Goal: Information Seeking & Learning: Learn about a topic

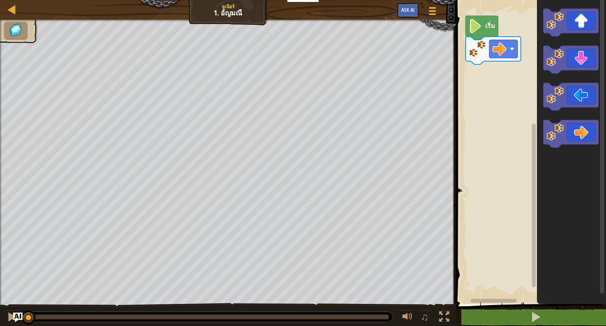
click at [488, 28] on text "เริ่ม" at bounding box center [490, 25] width 10 height 9
click at [500, 48] on image "พื้นที่ทำงาน Blockly" at bounding box center [499, 49] width 14 height 14
click at [503, 114] on rect "พื้นที่ทำงาน Blockly" at bounding box center [530, 150] width 152 height 308
click at [505, 72] on div "เริ่ม" at bounding box center [530, 150] width 152 height 308
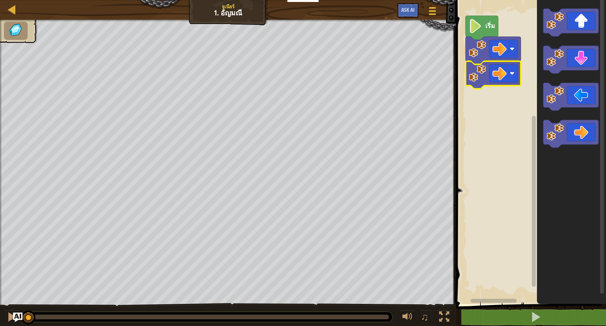
click at [498, 104] on rect "พื้นที่ทำงาน Blockly" at bounding box center [530, 150] width 152 height 308
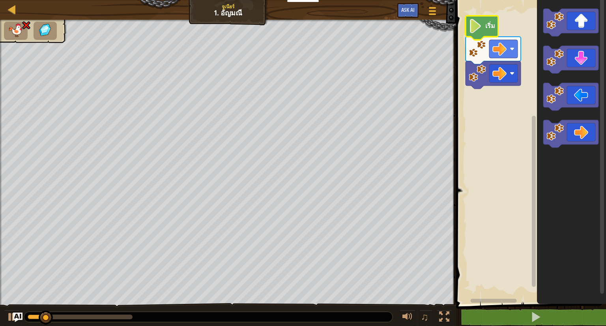
click at [489, 30] on icon "พื้นที่ทำงาน Blockly" at bounding box center [482, 28] width 33 height 24
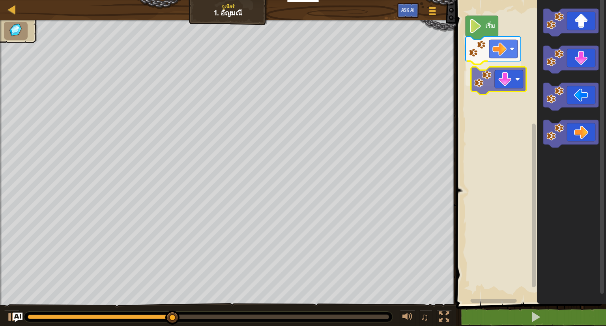
click at [497, 84] on div "เริ่ม" at bounding box center [530, 150] width 152 height 308
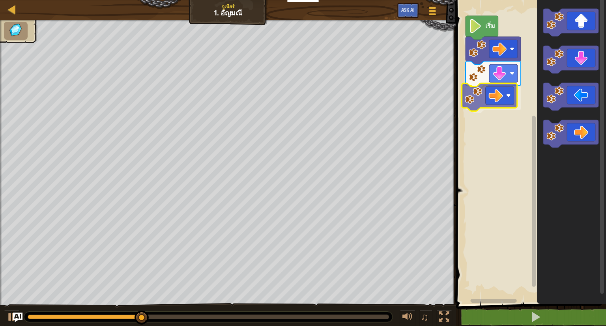
click at [496, 91] on div "เริ่ม" at bounding box center [530, 150] width 152 height 308
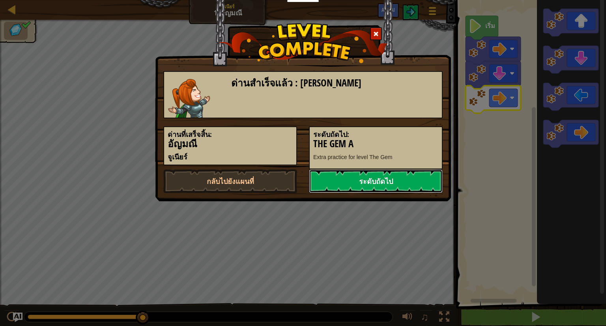
click at [371, 182] on link "ระดับถัดไป" at bounding box center [376, 181] width 134 height 24
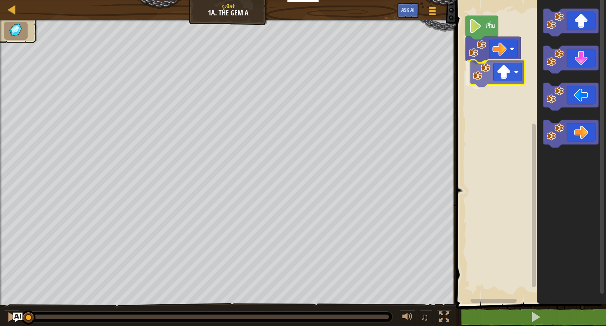
click at [506, 80] on div "เริ่ม" at bounding box center [530, 150] width 152 height 308
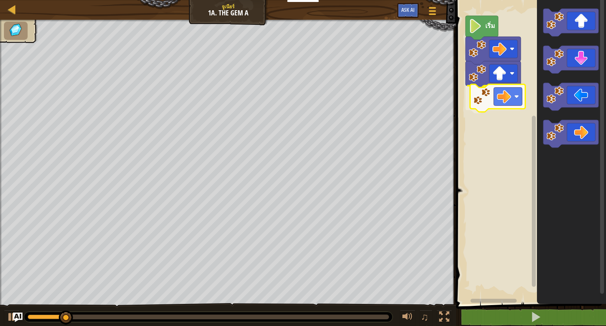
click at [507, 94] on div "เริ่ม" at bounding box center [530, 150] width 152 height 308
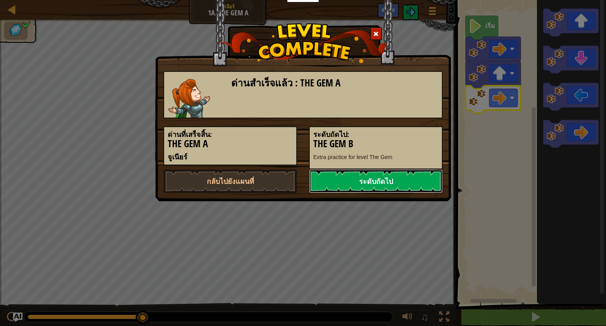
click at [383, 180] on link "ระดับถัดไป" at bounding box center [376, 181] width 134 height 24
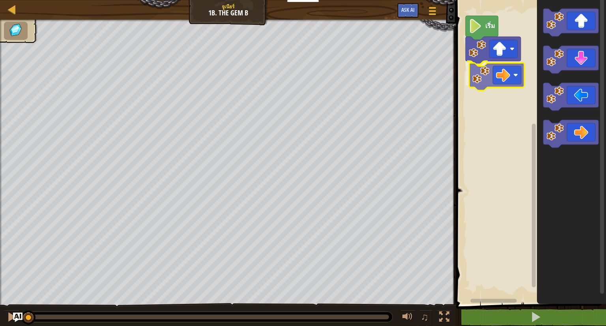
click at [508, 75] on div "เริ่ม" at bounding box center [530, 150] width 152 height 308
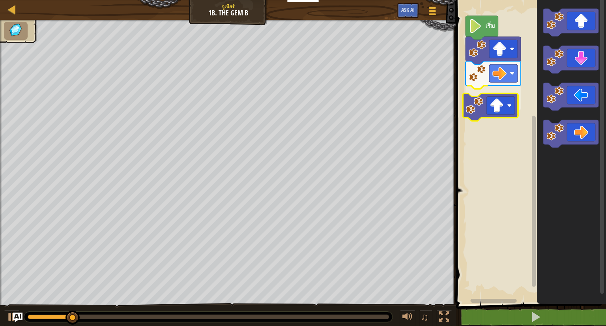
click at [499, 108] on div "เริ่ม" at bounding box center [530, 150] width 152 height 308
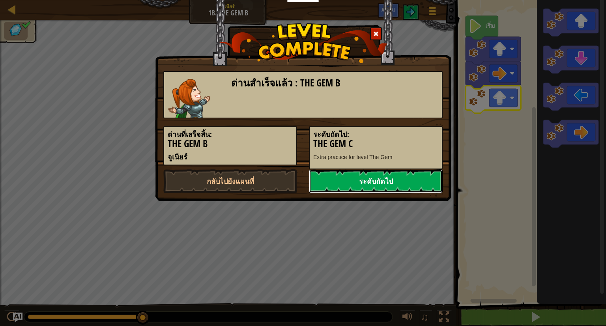
click at [413, 180] on link "ระดับถัดไป" at bounding box center [376, 181] width 134 height 24
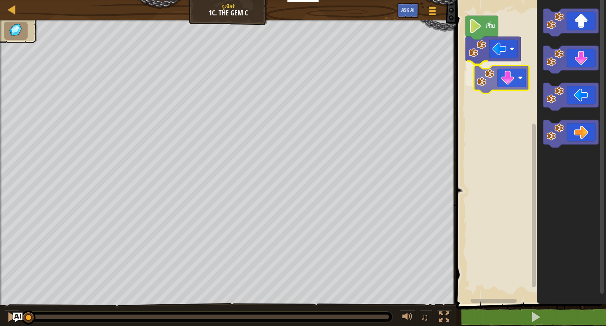
click at [507, 83] on div "เริ่ม" at bounding box center [530, 150] width 152 height 308
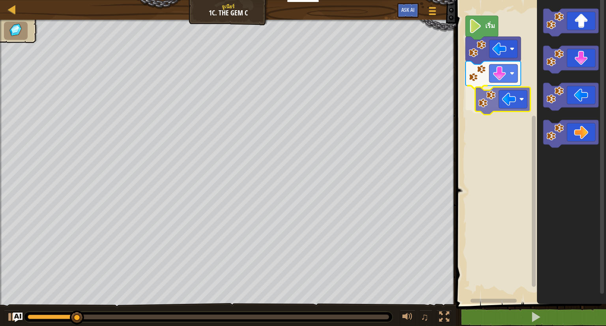
click at [503, 94] on div "เริ่ม" at bounding box center [530, 150] width 152 height 308
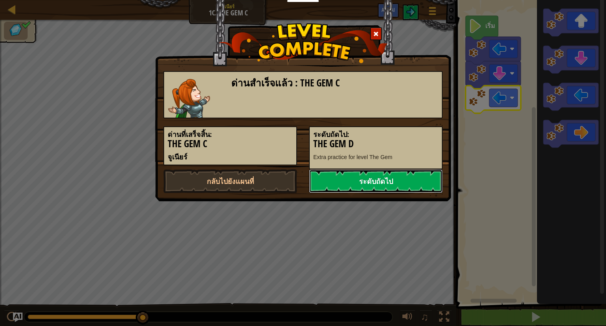
click at [429, 176] on link "ระดับถัดไป" at bounding box center [376, 181] width 134 height 24
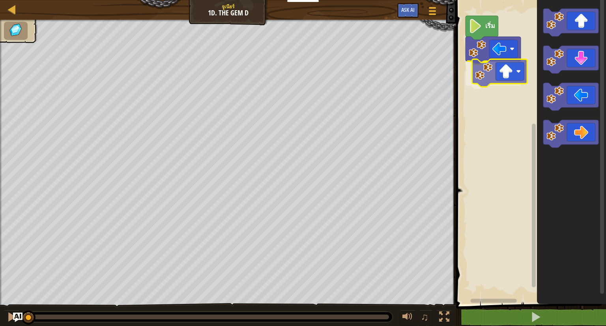
click at [502, 78] on div "เริ่ม" at bounding box center [530, 150] width 152 height 308
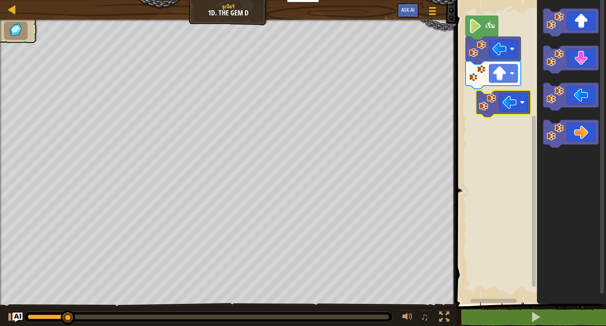
click at [493, 97] on div "เริ่ม" at bounding box center [530, 150] width 152 height 308
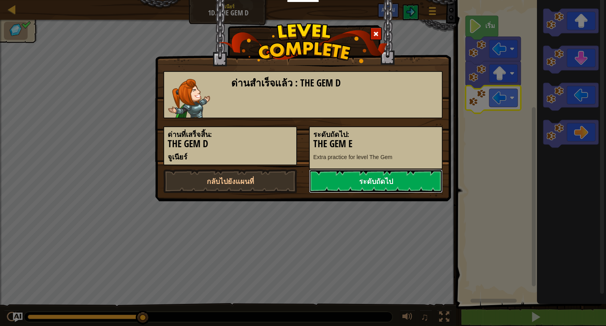
click at [391, 180] on link "ระดับถัดไป" at bounding box center [376, 181] width 134 height 24
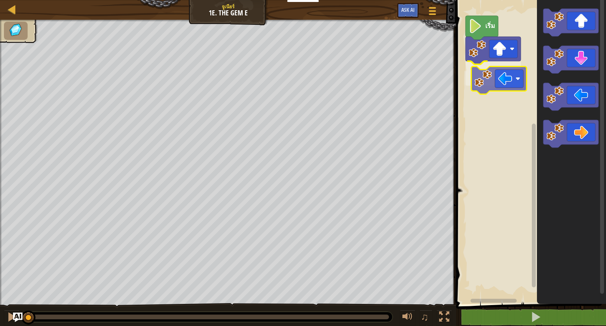
click at [498, 84] on div "เริ่ม" at bounding box center [530, 150] width 152 height 308
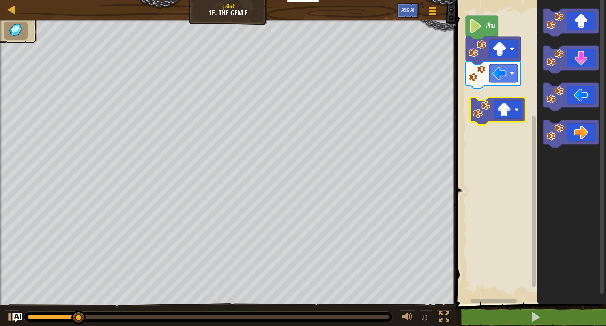
click at [489, 115] on div "เริ่ม" at bounding box center [530, 150] width 152 height 308
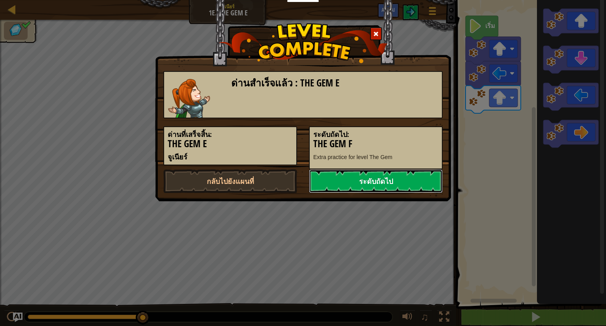
click at [406, 181] on link "ระดับถัดไป" at bounding box center [376, 181] width 134 height 24
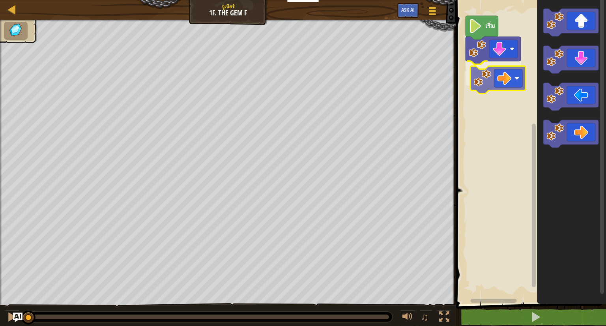
click at [499, 71] on div "เริ่ม" at bounding box center [530, 150] width 152 height 308
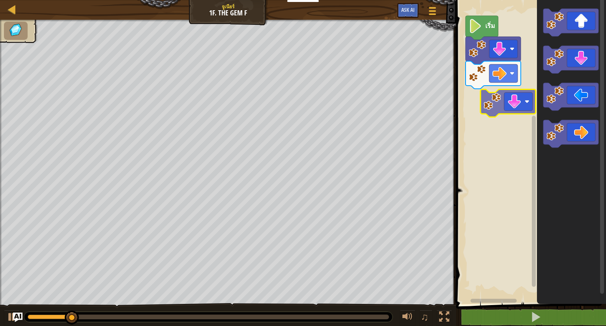
click at [497, 107] on div "เริ่ม" at bounding box center [530, 150] width 152 height 308
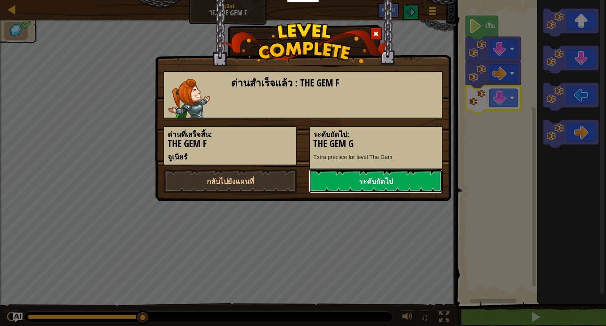
click at [391, 183] on link "ระดับถัดไป" at bounding box center [376, 181] width 134 height 24
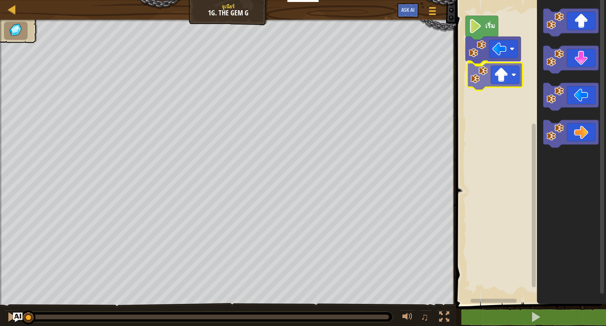
click at [505, 70] on div "เริ่ม" at bounding box center [530, 150] width 152 height 308
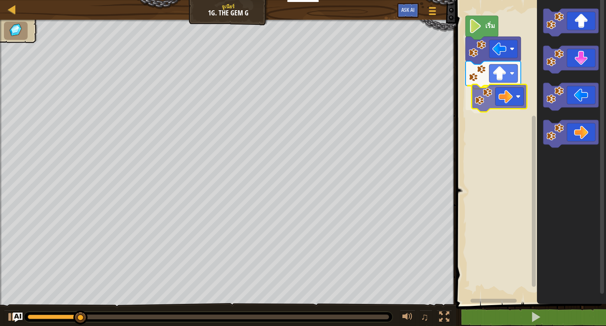
click at [495, 94] on div "เริ่ม" at bounding box center [530, 150] width 152 height 308
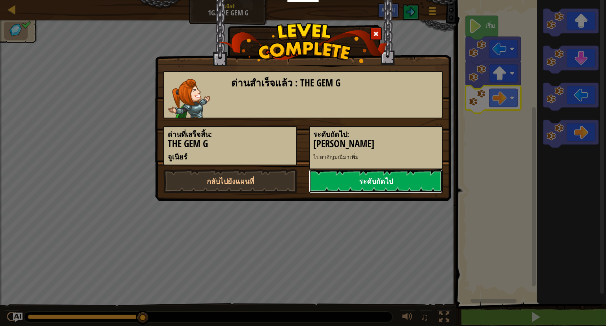
click at [414, 183] on link "ระดับถัดไป" at bounding box center [376, 181] width 134 height 24
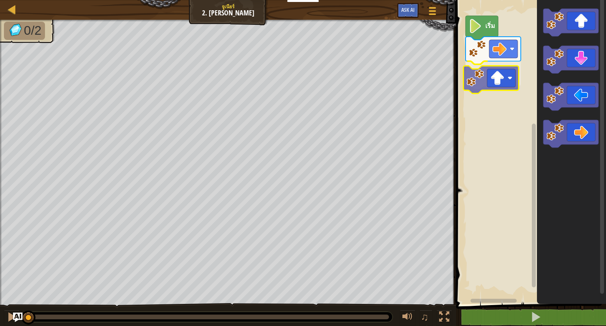
click at [507, 72] on div "เริ่ม" at bounding box center [530, 150] width 152 height 308
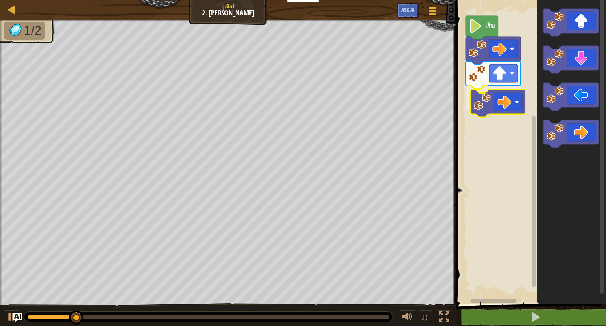
click at [503, 100] on div "เริ่ม" at bounding box center [530, 150] width 152 height 308
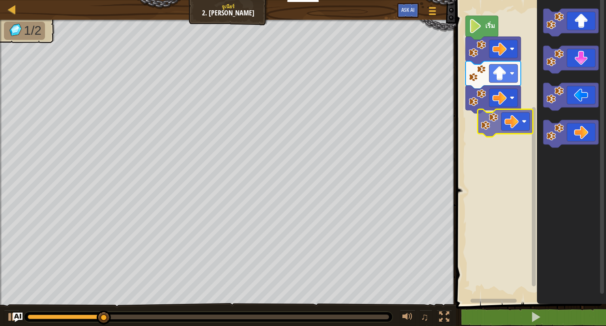
click at [501, 119] on div "เริ่ม" at bounding box center [530, 150] width 152 height 308
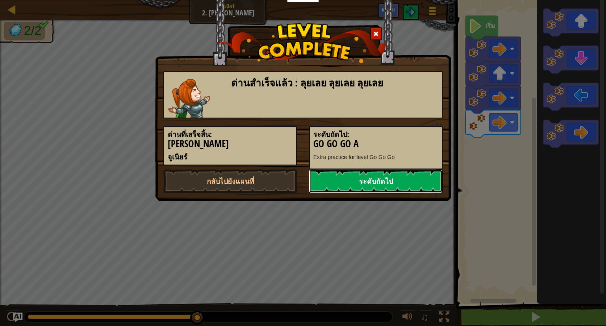
click at [409, 183] on link "ระดับถัดไป" at bounding box center [376, 181] width 134 height 24
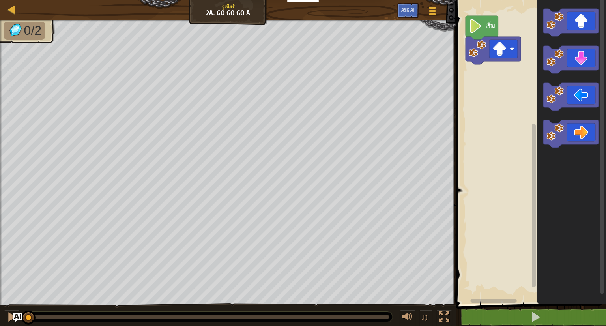
click at [253, 10] on div "หลักสูตร [PERSON_NAME]เนียร์ 2a. Go Go Go A เมนูเกม Ask AI" at bounding box center [228, 10] width 456 height 20
click at [221, 7] on div "หลักสูตร [PERSON_NAME]เนียร์ 2a. Go Go Go A เมนูเกม Ask AI" at bounding box center [228, 10] width 456 height 20
click at [405, 7] on span "Ask AI" at bounding box center [407, 9] width 13 height 7
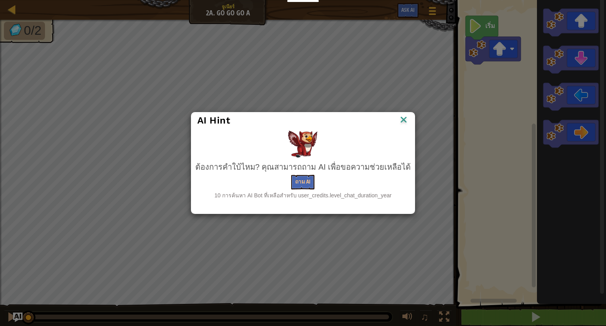
click at [399, 114] on div "AI Hint" at bounding box center [303, 120] width 224 height 16
click at [399, 116] on img at bounding box center [403, 120] width 10 height 12
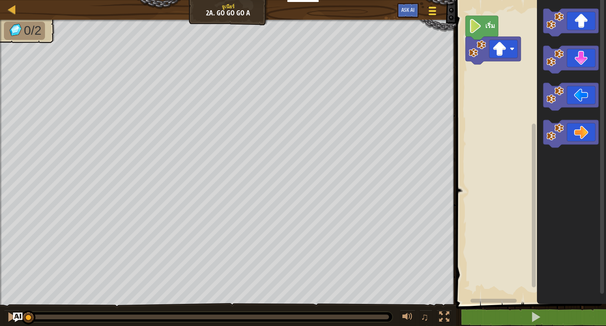
click at [436, 8] on span at bounding box center [432, 8] width 7 height 2
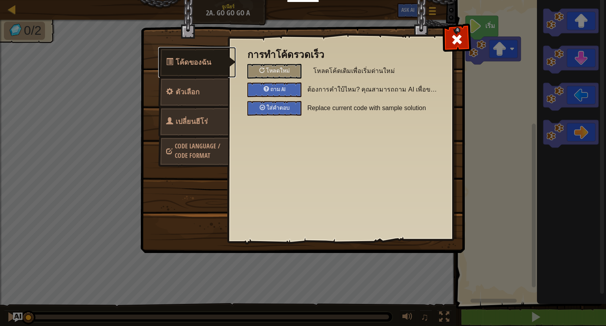
click at [207, 59] on span "โค้ดของฉัน" at bounding box center [194, 62] width 36 height 10
click at [455, 37] on span at bounding box center [457, 39] width 13 height 13
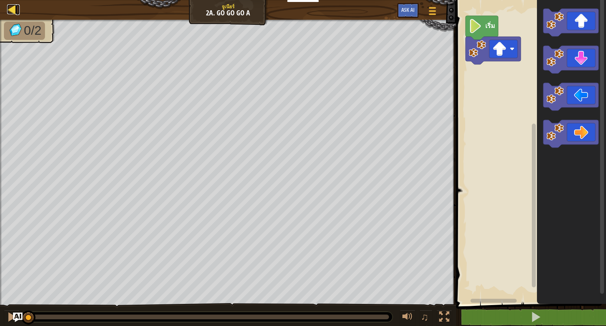
click at [8, 9] on div at bounding box center [12, 9] width 10 height 10
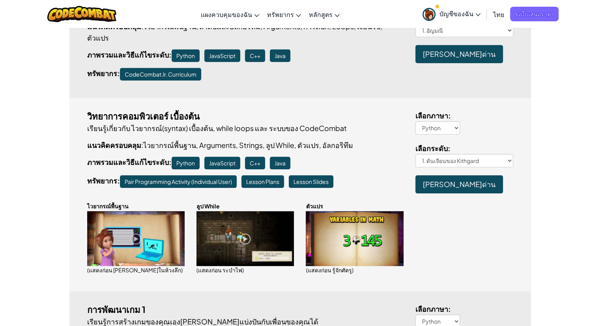
scroll to position [39, 0]
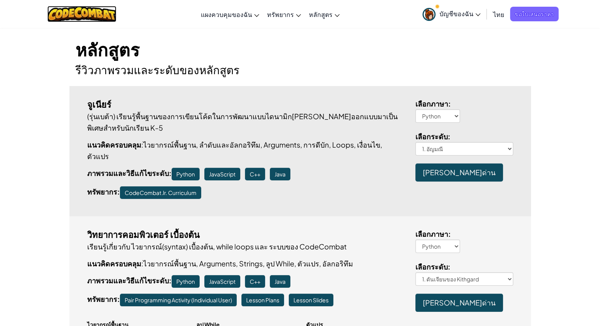
click at [101, 13] on img at bounding box center [81, 14] width 69 height 16
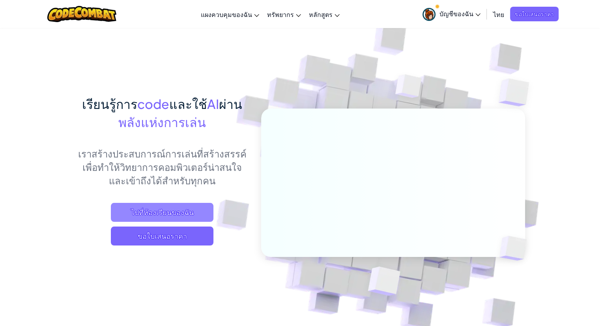
click at [181, 210] on span "ไปที่ห้องเรียนของฉัน" at bounding box center [162, 212] width 103 height 19
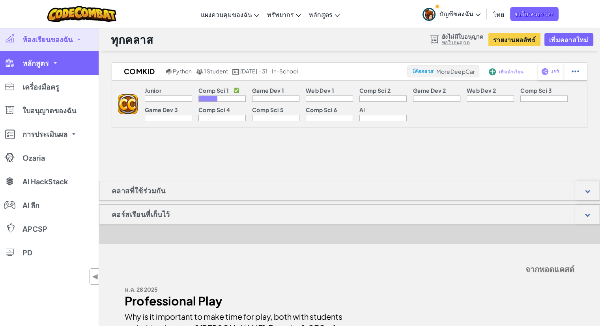
click at [55, 63] on span at bounding box center [55, 63] width 3 height 2
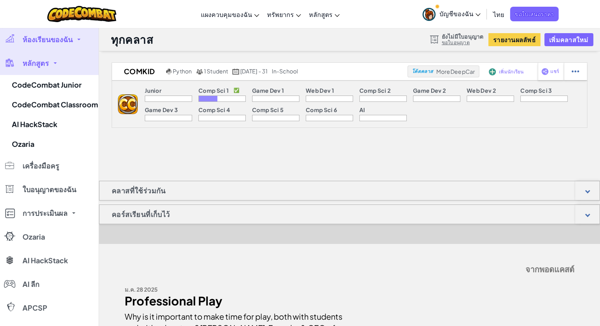
click at [55, 63] on span at bounding box center [55, 63] width 3 height 2
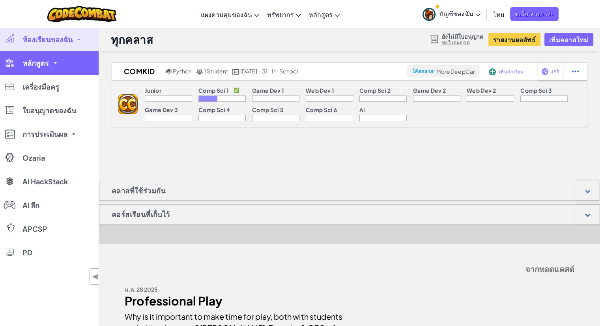
click at [55, 63] on span at bounding box center [55, 63] width 3 height 2
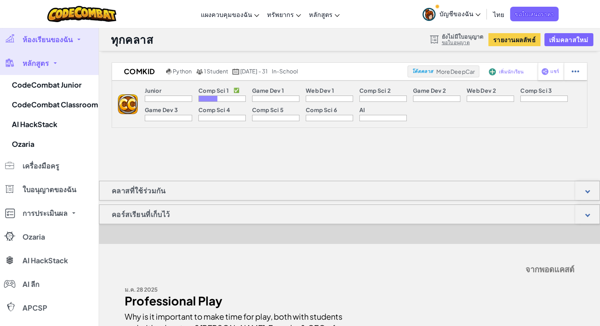
click at [58, 65] on link "หลักสูตร" at bounding box center [49, 63] width 99 height 24
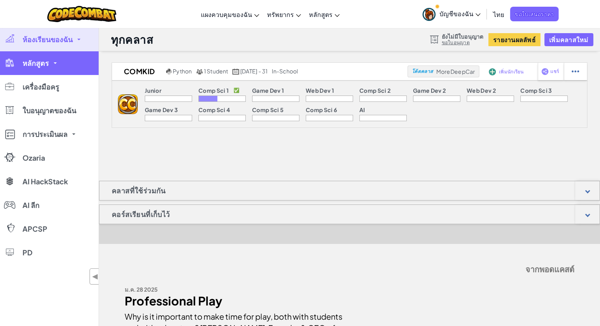
click at [57, 64] on link "หลักสูตร" at bounding box center [49, 63] width 99 height 24
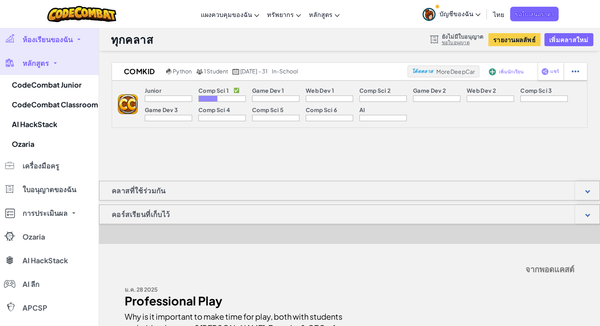
click at [57, 64] on span at bounding box center [55, 63] width 3 height 2
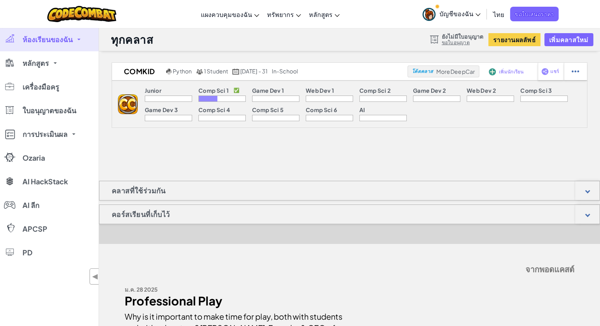
click at [319, 163] on div "comkid Python 1 Student [DATE] - 31 in-school โค้ดคลาส MoreDeepCar [PERSON_NAME…" at bounding box center [349, 214] width 501 height 305
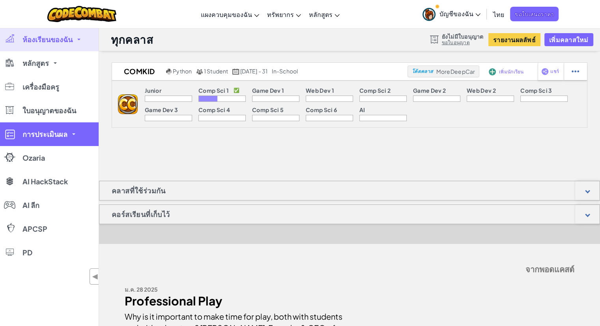
click at [73, 139] on link "การประเมินผล" at bounding box center [49, 134] width 99 height 24
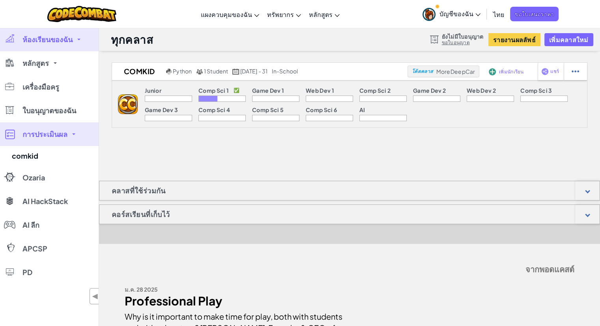
click at [74, 137] on link "การประเมินผล" at bounding box center [49, 134] width 99 height 24
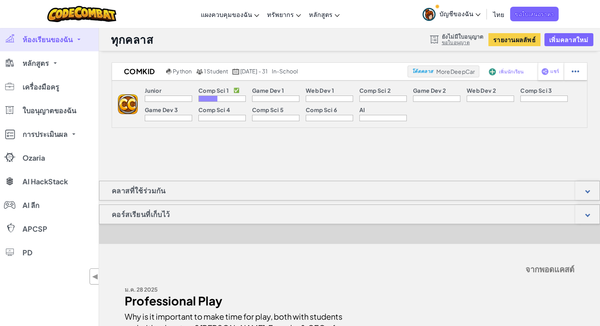
click at [241, 155] on div "comkid Python 1 Student [DATE] - 31 in-school โค้ดคลาส MoreDeepCar [PERSON_NAME…" at bounding box center [349, 214] width 501 height 305
